Goal: Task Accomplishment & Management: Complete application form

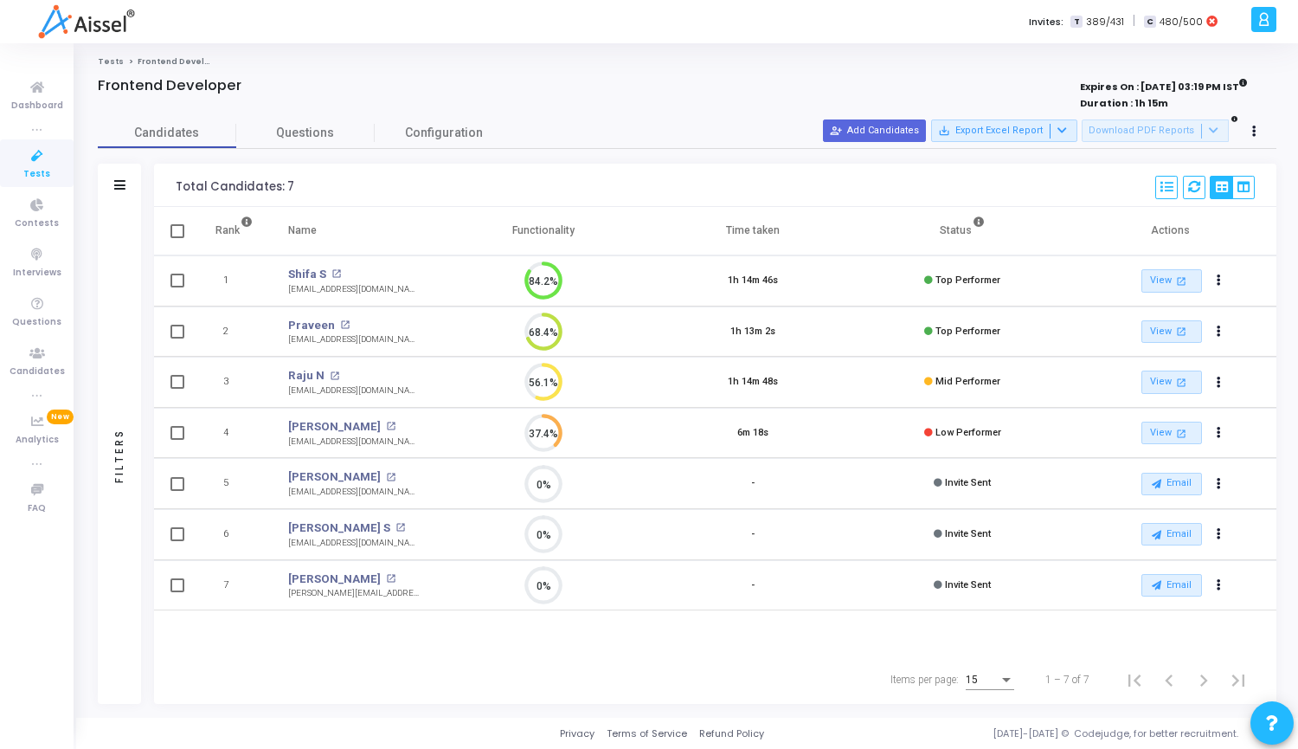
click at [898, 129] on button "person_add_alt Add Candidates" at bounding box center [874, 130] width 103 height 23
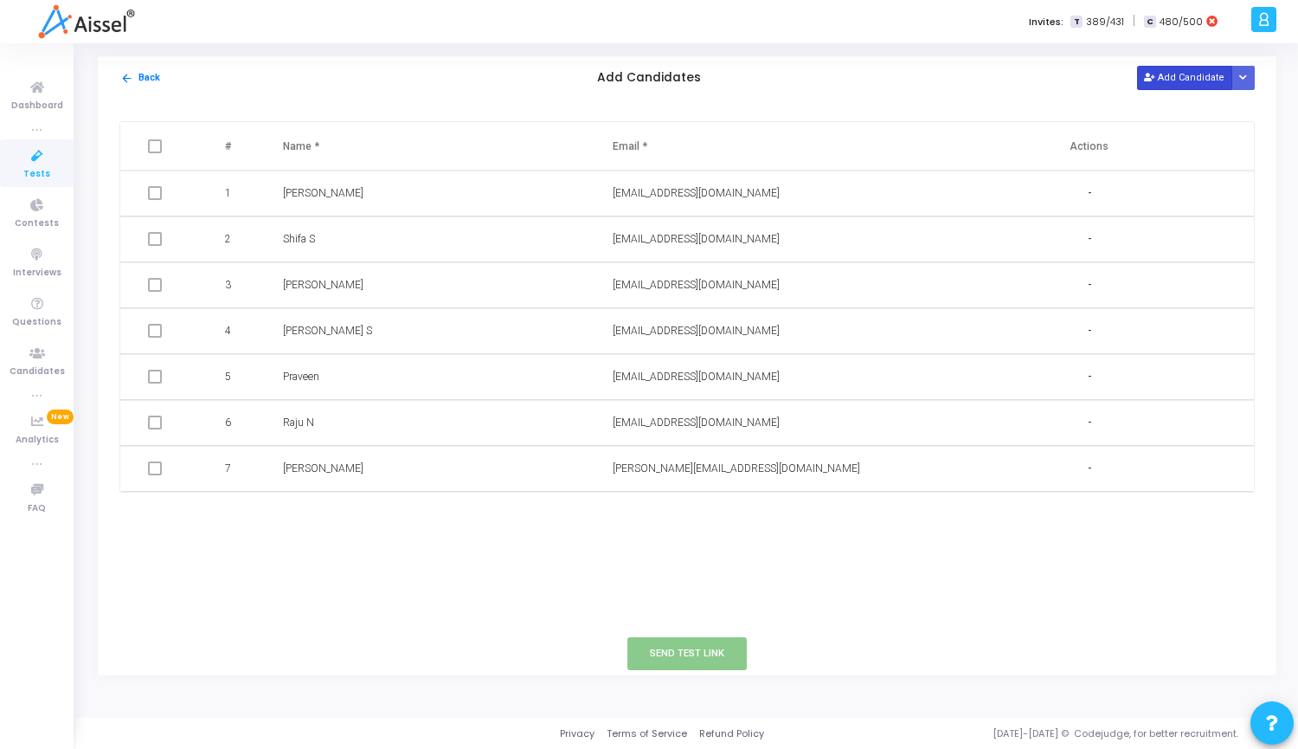
click at [1190, 68] on button "Add Candidate" at bounding box center [1184, 77] width 95 height 23
click at [692, 514] on input "text" at bounding box center [715, 514] width 204 height 29
paste input "[EMAIL_ADDRESS][DOMAIN_NAME]"
type input "[EMAIL_ADDRESS][DOMAIN_NAME]"
click at [398, 516] on input "text" at bounding box center [385, 514] width 204 height 29
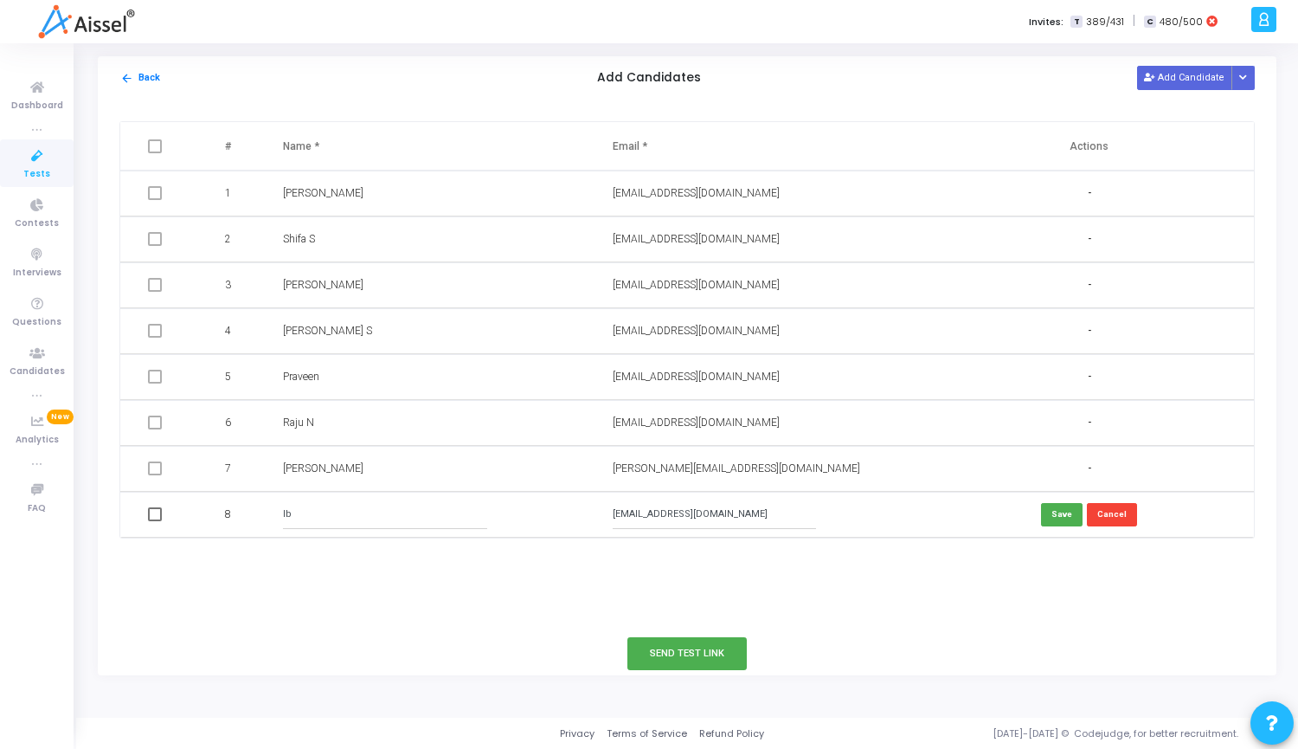
type input "I"
paste input "[PERSON_NAME]"
type input "[PERSON_NAME]"
click at [1041, 514] on td "Save Cancel" at bounding box center [1089, 515] width 330 height 46
click at [1061, 519] on button "Save" at bounding box center [1062, 514] width 42 height 23
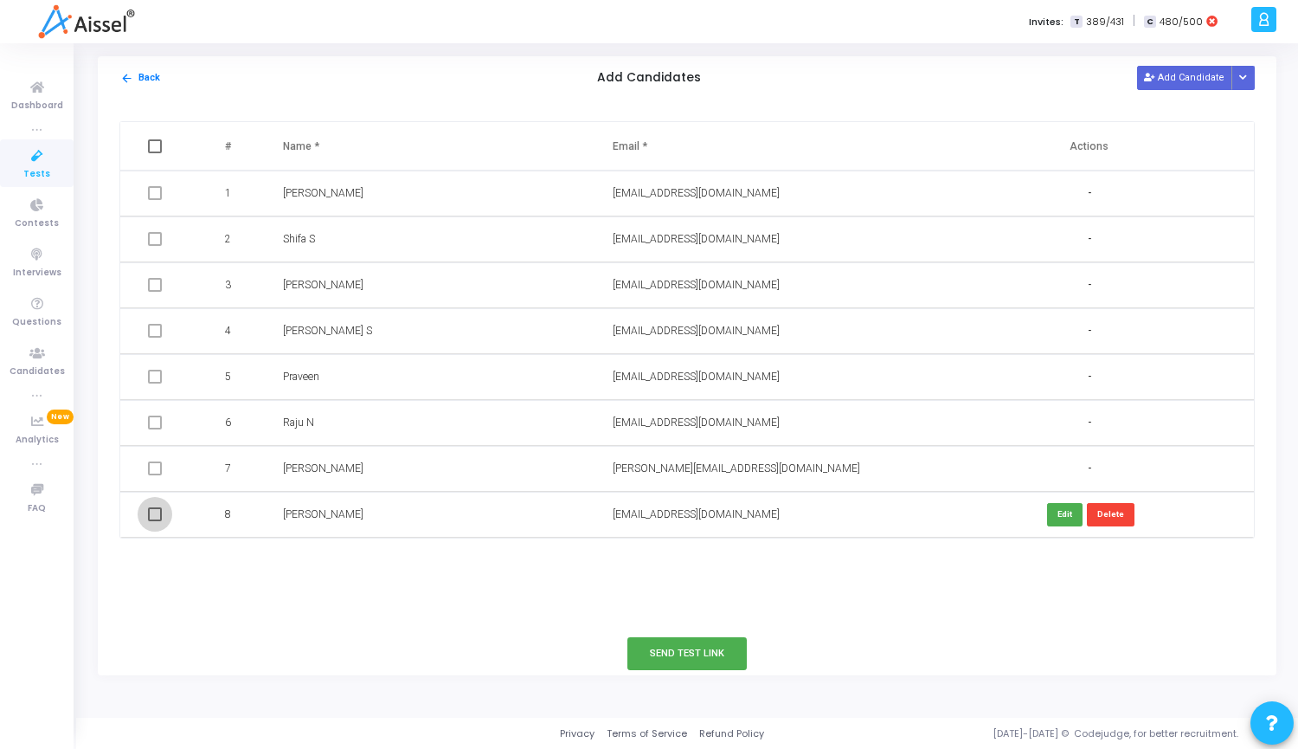
click at [149, 516] on span at bounding box center [155, 514] width 14 height 14
click at [154, 521] on input "checkbox" at bounding box center [154, 521] width 1 height 1
checkbox input "true"
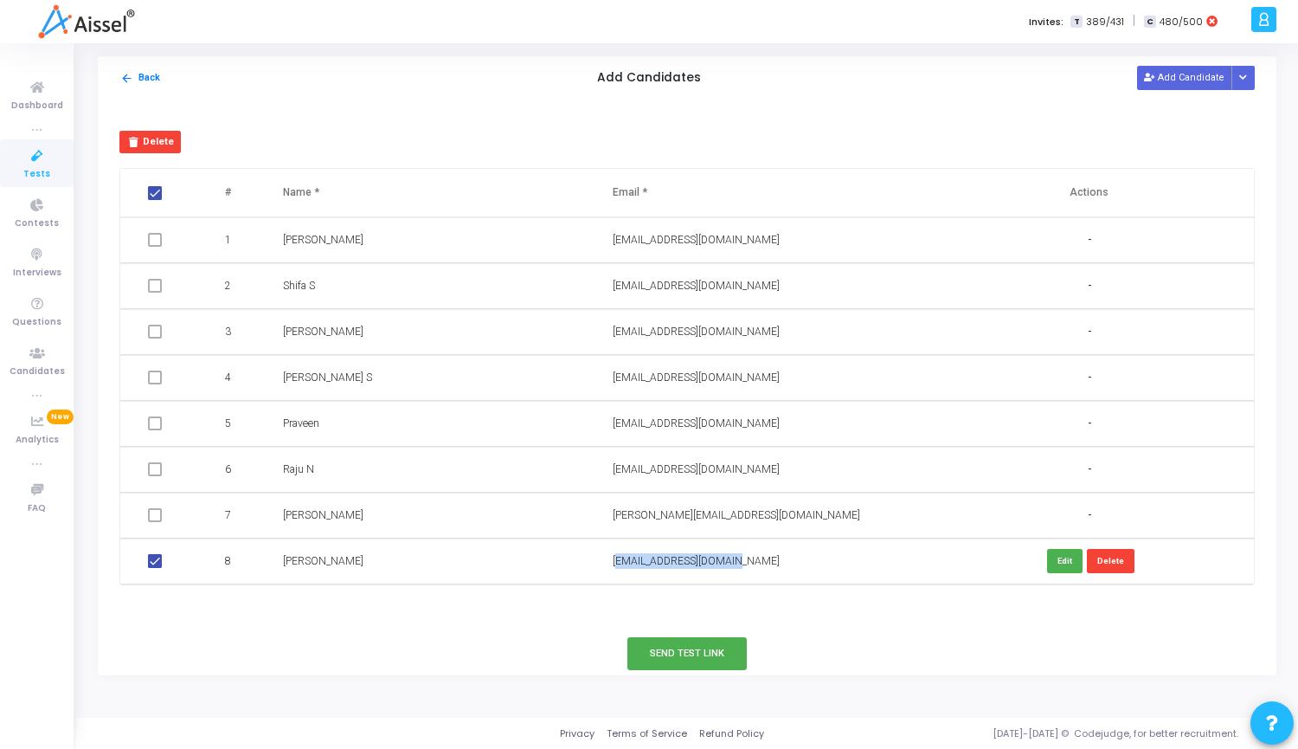
drag, startPoint x: 731, startPoint y: 556, endPoint x: 612, endPoint y: 561, distance: 118.7
click at [613, 561] on div "[EMAIL_ADDRESS][DOMAIN_NAME]" at bounding box center [759, 561] width 292 height 16
copy span "[EMAIL_ADDRESS][DOMAIN_NAME]"
click at [679, 649] on button "Send Test Link" at bounding box center [687, 653] width 119 height 32
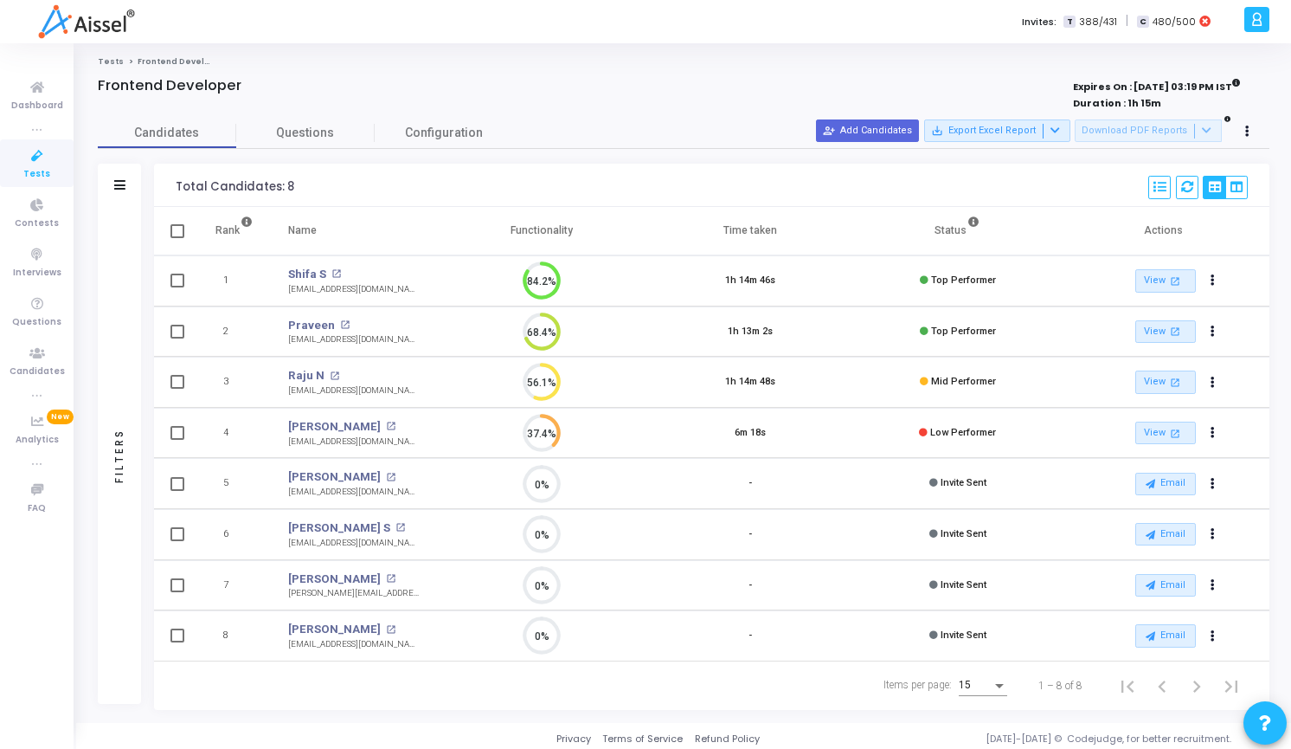
scroll to position [36, 44]
